Goal: Information Seeking & Learning: Learn about a topic

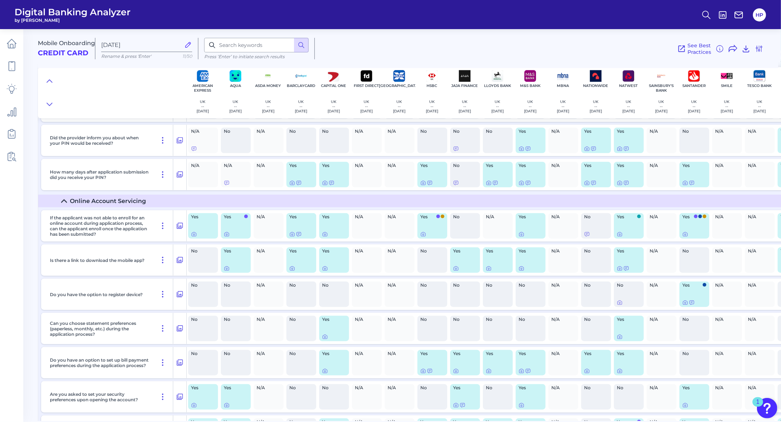
scroll to position [4687, 0]
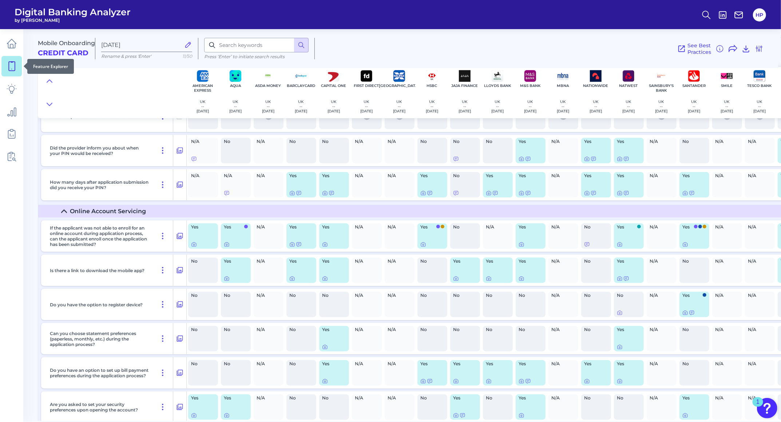
click at [7, 69] on icon at bounding box center [12, 66] width 10 height 10
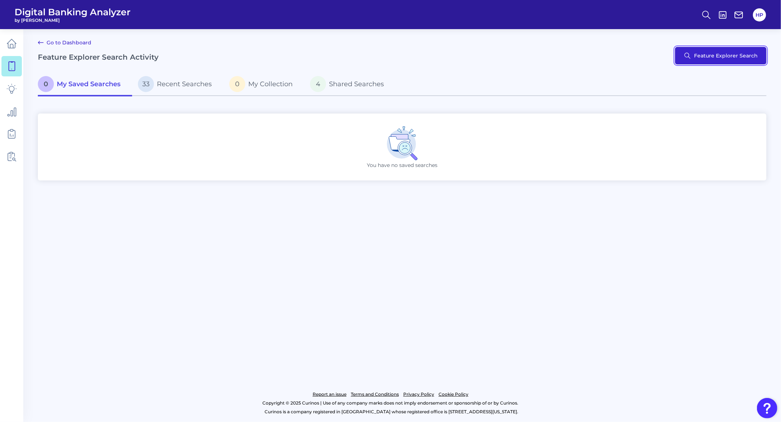
click at [399, 55] on button "Feature Explorer Search" at bounding box center [720, 55] width 91 height 17
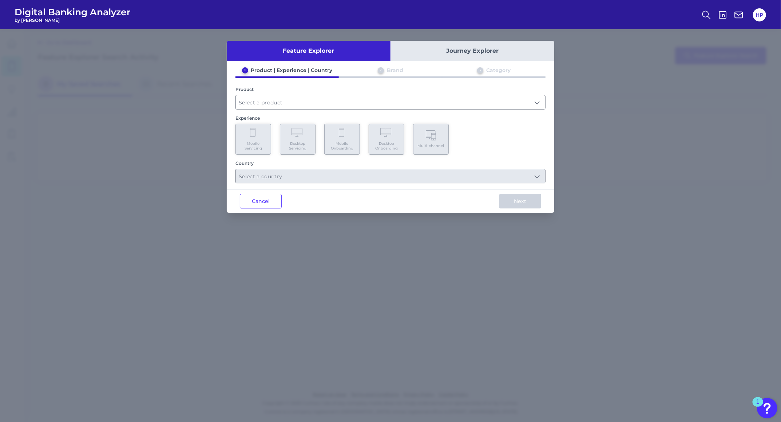
click at [304, 110] on div "1 Product | Experience | Country 2 Brand 3 Category Product Experience Mobile S…" at bounding box center [390, 125] width 327 height 116
click at [304, 108] on input "text" at bounding box center [390, 102] width 309 height 14
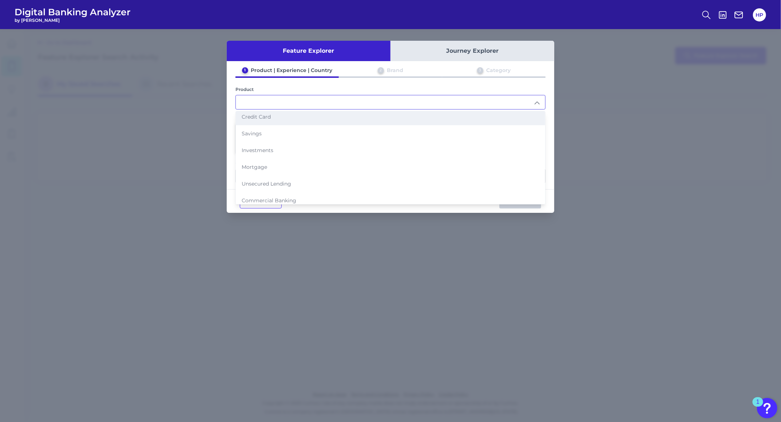
scroll to position [39, 0]
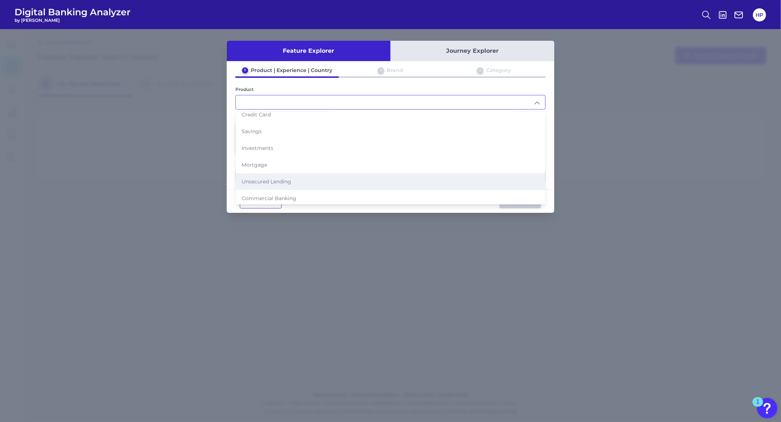
click at [276, 175] on li "Unsecured Lending" at bounding box center [390, 181] width 309 height 17
type input "Unsecured Lending"
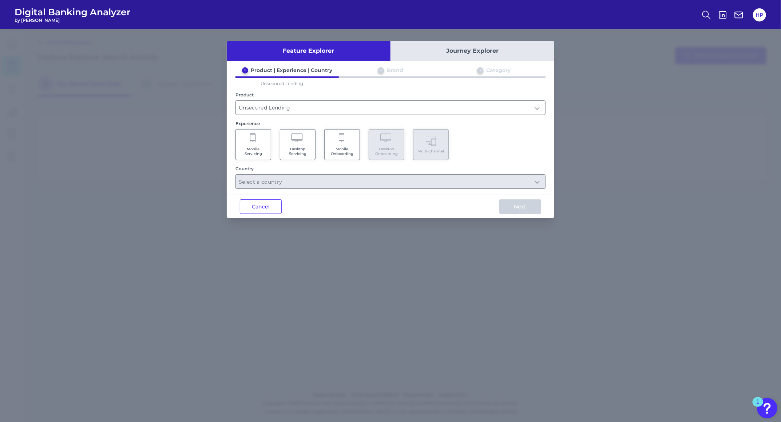
click at [259, 147] on span "Mobile Servicing" at bounding box center [253, 151] width 28 height 9
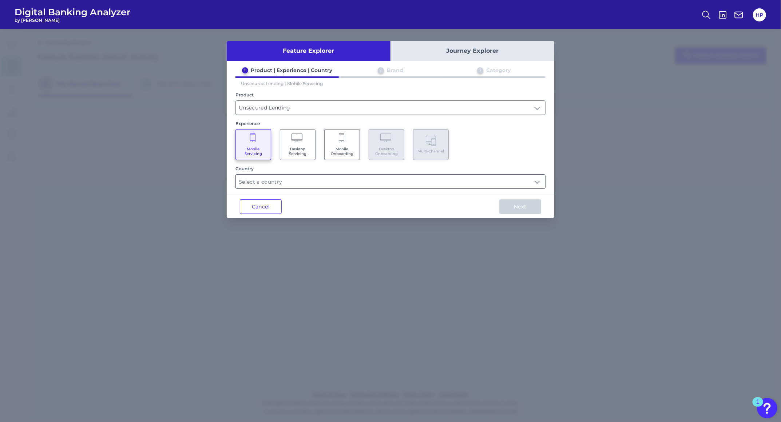
click at [302, 178] on input "text" at bounding box center [390, 182] width 309 height 14
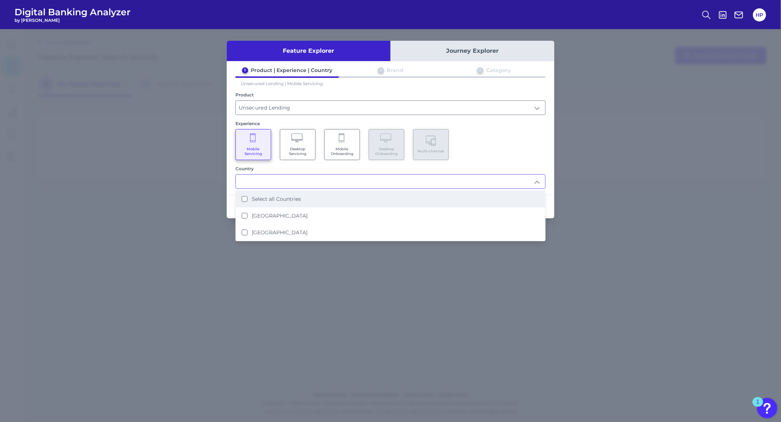
click at [294, 196] on label "Select all Countries" at bounding box center [276, 199] width 49 height 7
type input "Select all Countries"
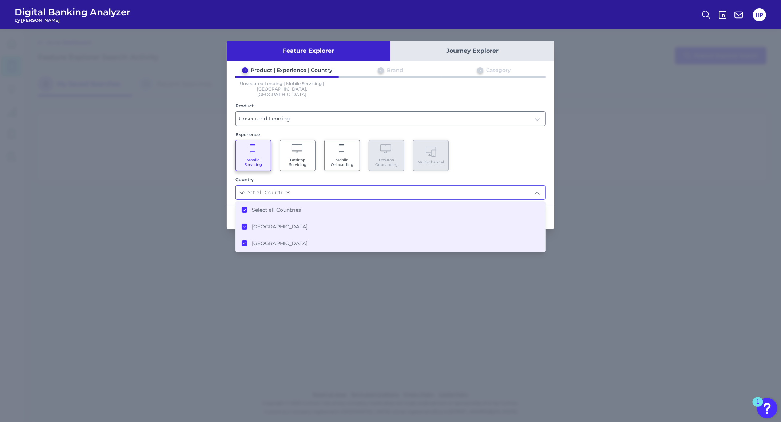
click at [399, 185] on input "Select all Countries" at bounding box center [390, 192] width 309 height 14
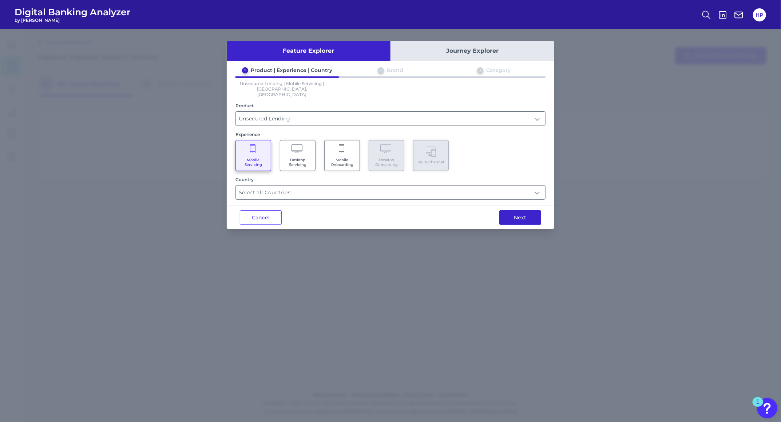
click at [399, 215] on button "Next" at bounding box center [520, 217] width 42 height 15
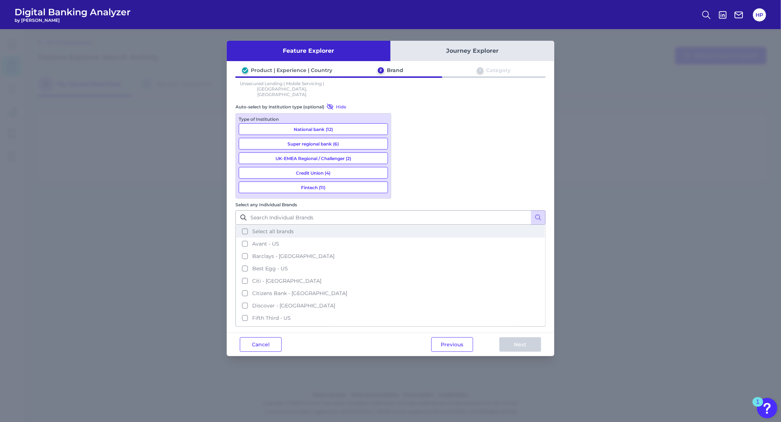
click at [294, 228] on span "Select all brands" at bounding box center [272, 231] width 41 height 7
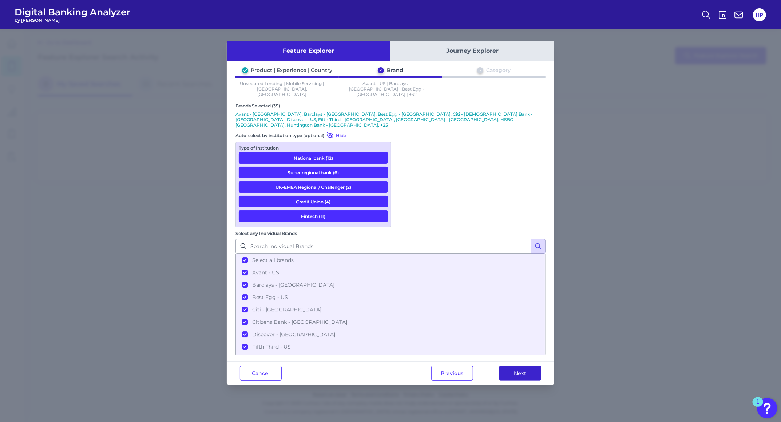
click at [399, 366] on button "Next" at bounding box center [520, 373] width 42 height 15
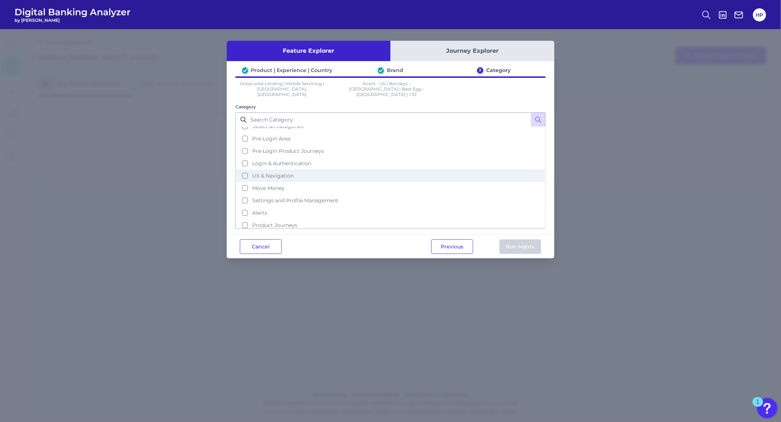
scroll to position [0, 0]
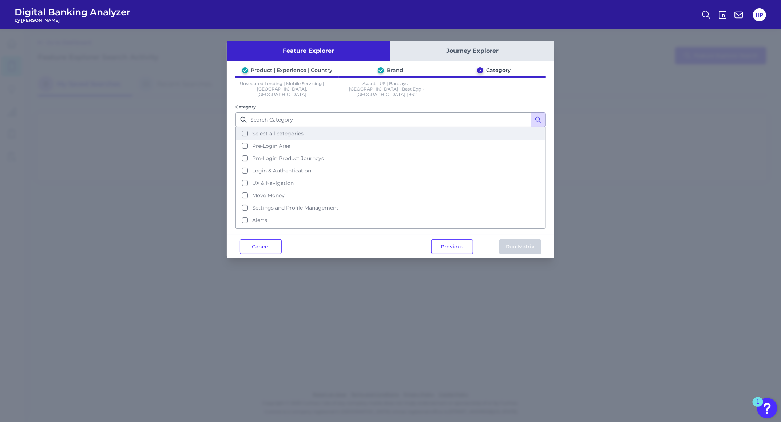
click at [315, 131] on button "Select all categories" at bounding box center [390, 133] width 308 height 12
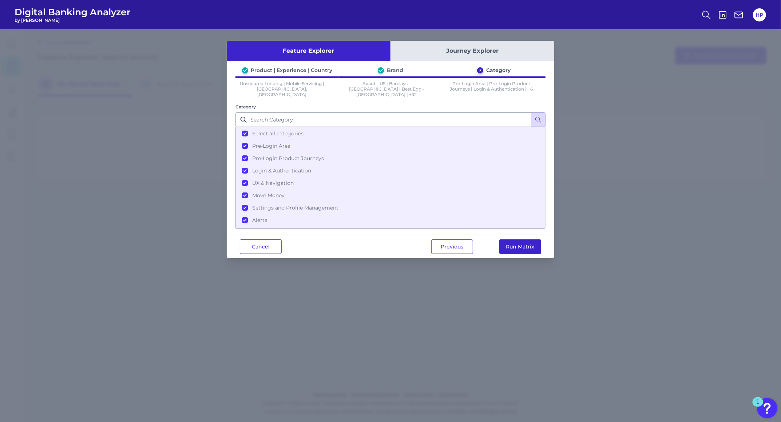
click at [399, 239] on button "Run Matrix" at bounding box center [520, 246] width 42 height 15
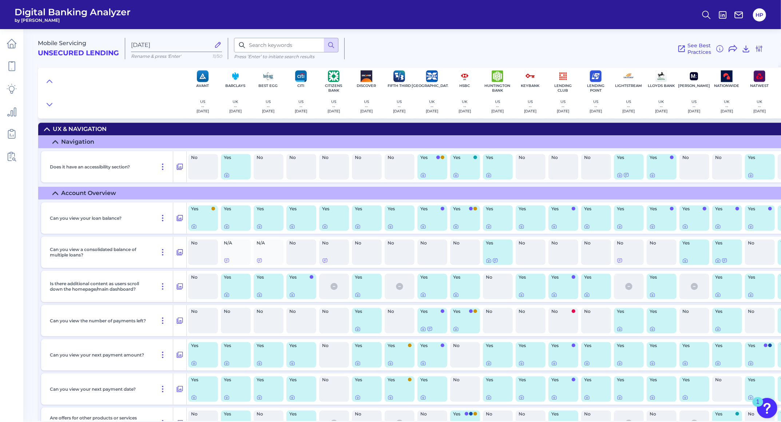
scroll to position [1165, 0]
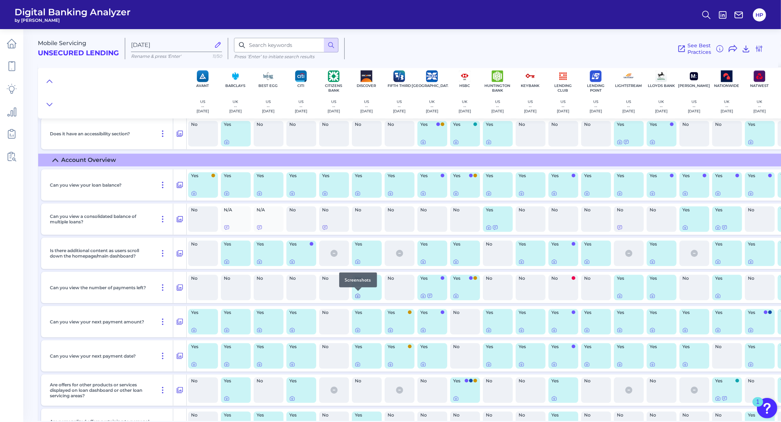
click at [359, 296] on icon at bounding box center [358, 296] width 6 height 6
drag, startPoint x: 757, startPoint y: 47, endPoint x: 730, endPoint y: 60, distance: 30.9
click at [399, 47] on icon at bounding box center [758, 48] width 9 height 9
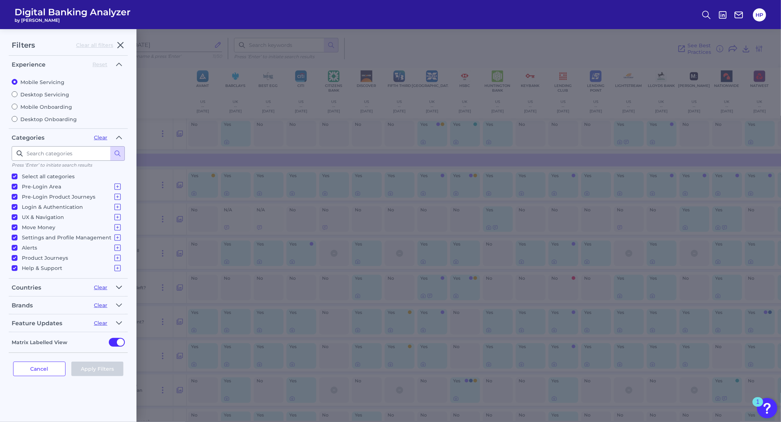
click at [121, 286] on icon "button" at bounding box center [118, 287] width 5 height 3
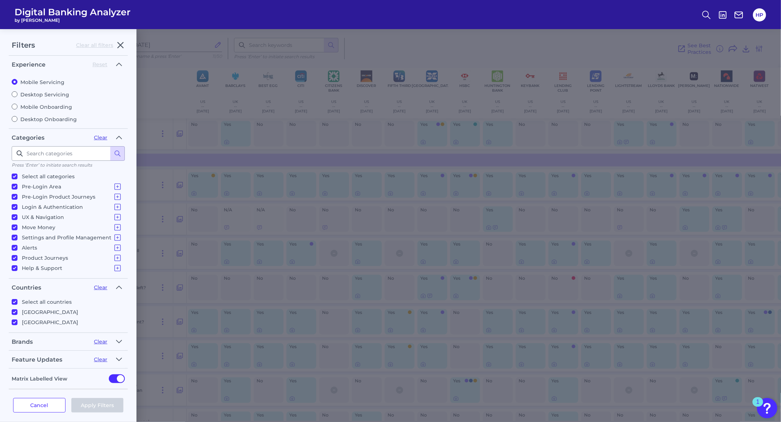
click at [41, 312] on p "[GEOGRAPHIC_DATA]" at bounding box center [50, 312] width 56 height 9
click at [17, 312] on input "[GEOGRAPHIC_DATA]" at bounding box center [15, 312] width 6 height 6
checkbox input "false"
click at [86, 400] on button "Apply Filters" at bounding box center [97, 405] width 52 height 15
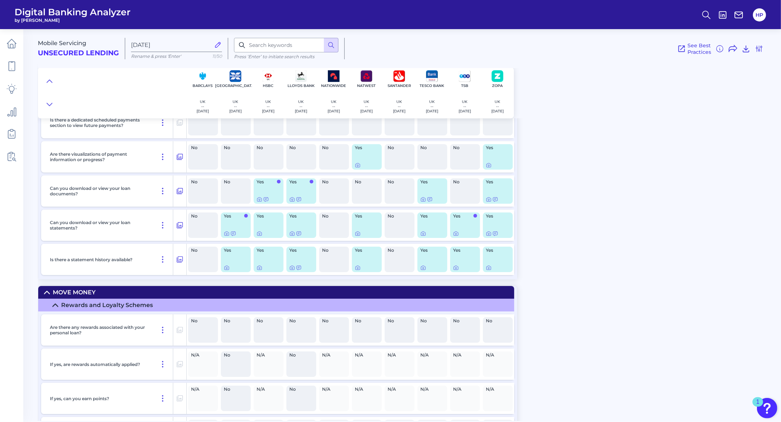
scroll to position [1694, 0]
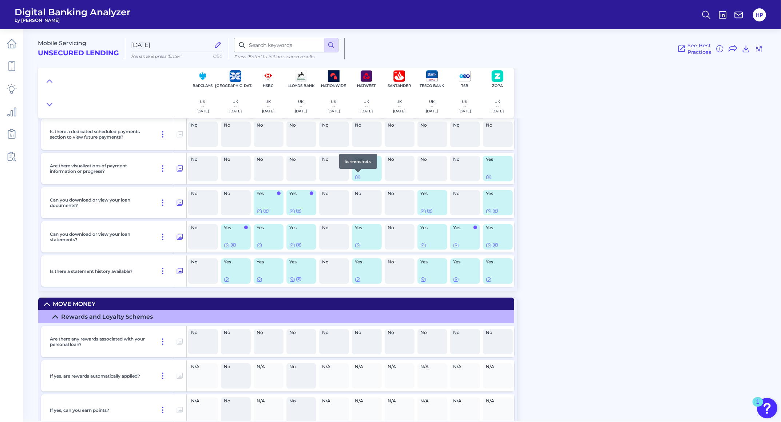
click at [357, 180] on div "Yes" at bounding box center [367, 168] width 30 height 25
click at [357, 178] on icon at bounding box center [357, 177] width 4 height 4
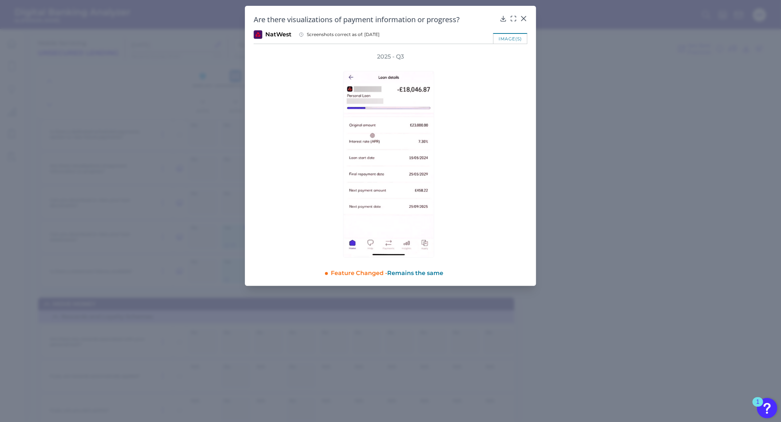
click at [399, 188] on div "2025 - Q3" at bounding box center [391, 155] width 274 height 205
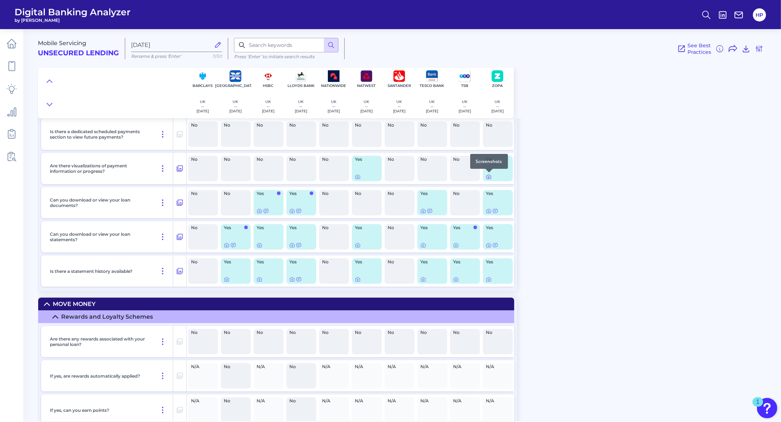
click at [399, 178] on icon at bounding box center [488, 177] width 4 height 4
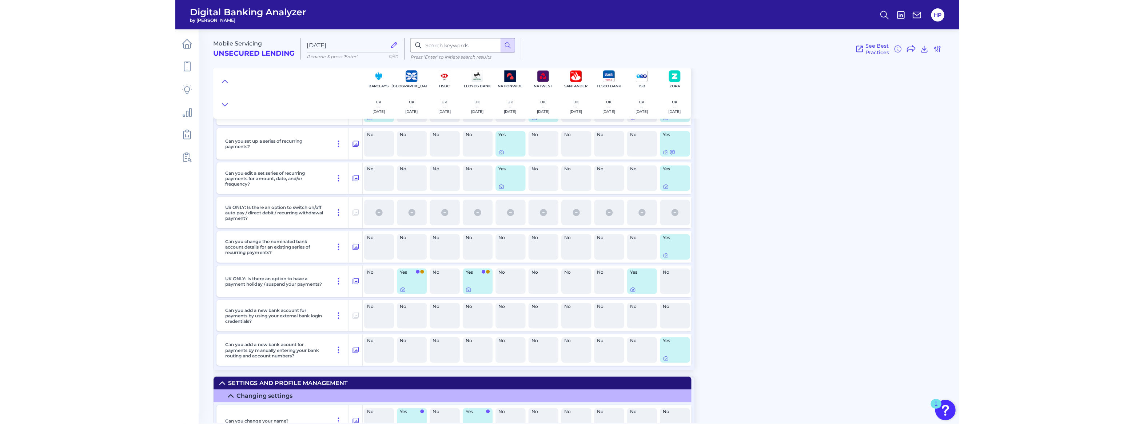
scroll to position [2356, 0]
